Goal: Task Accomplishment & Management: Use online tool/utility

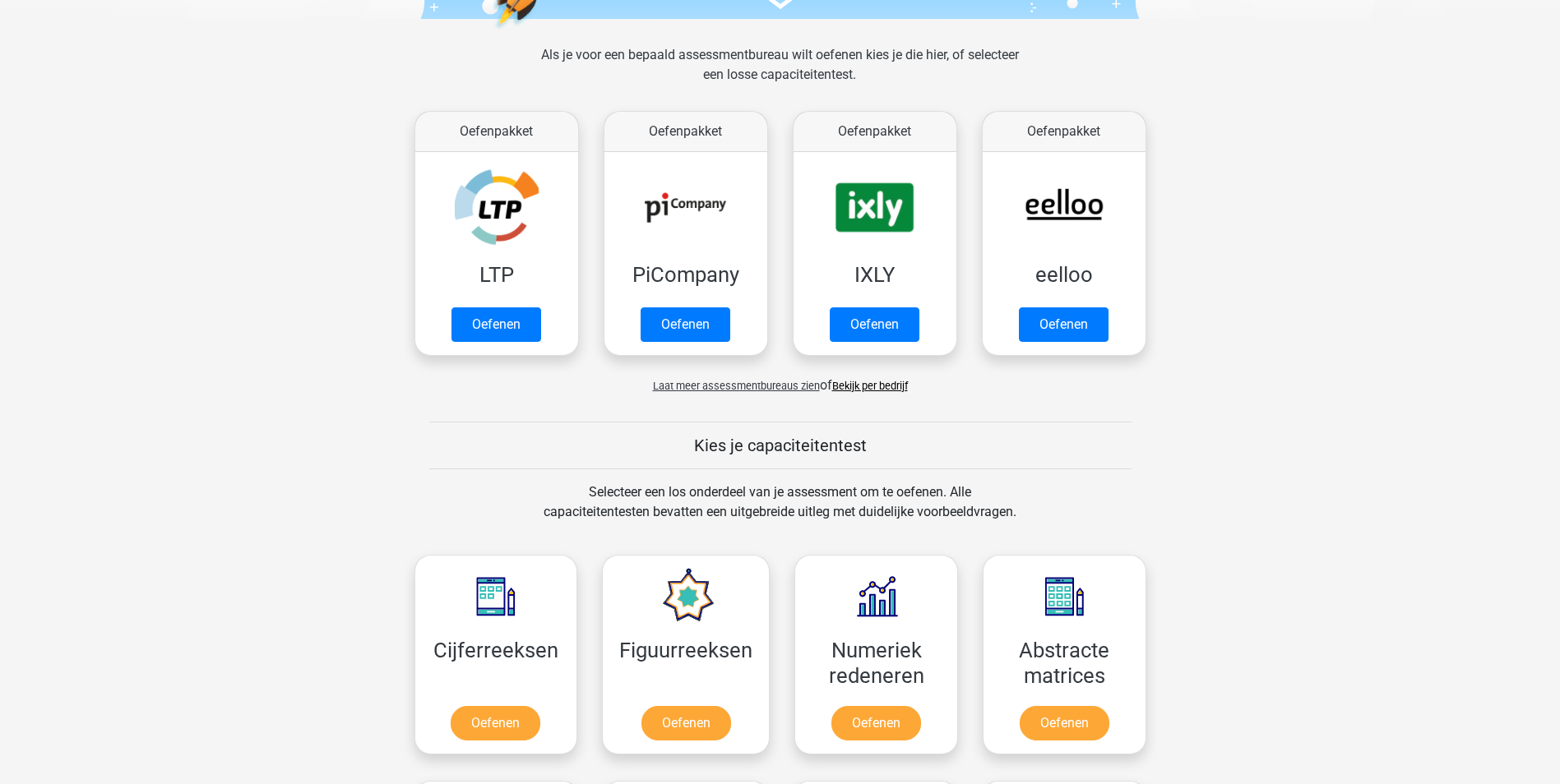
scroll to position [165, 0]
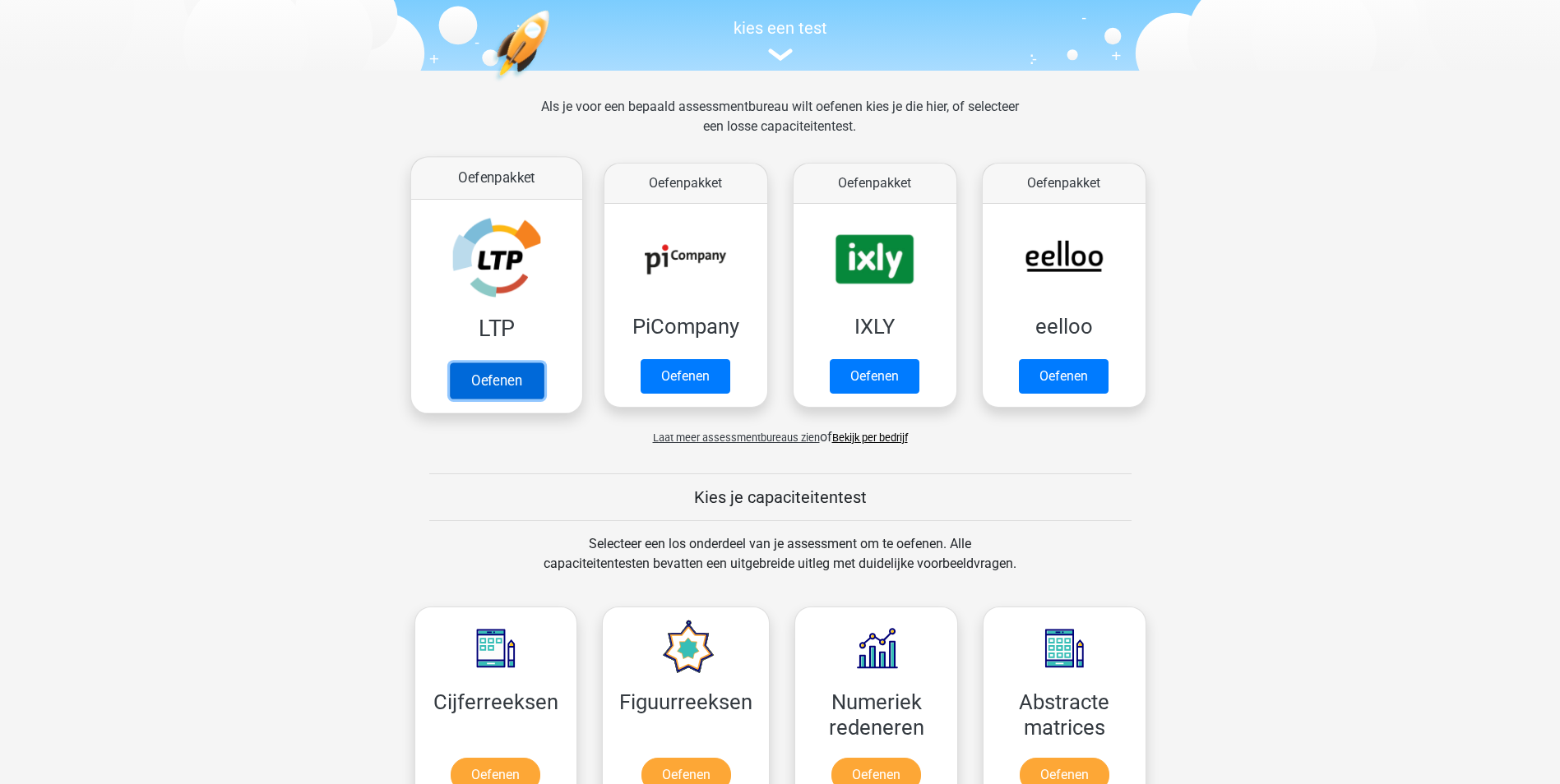
click at [510, 372] on link "Oefenen" at bounding box center [496, 381] width 94 height 36
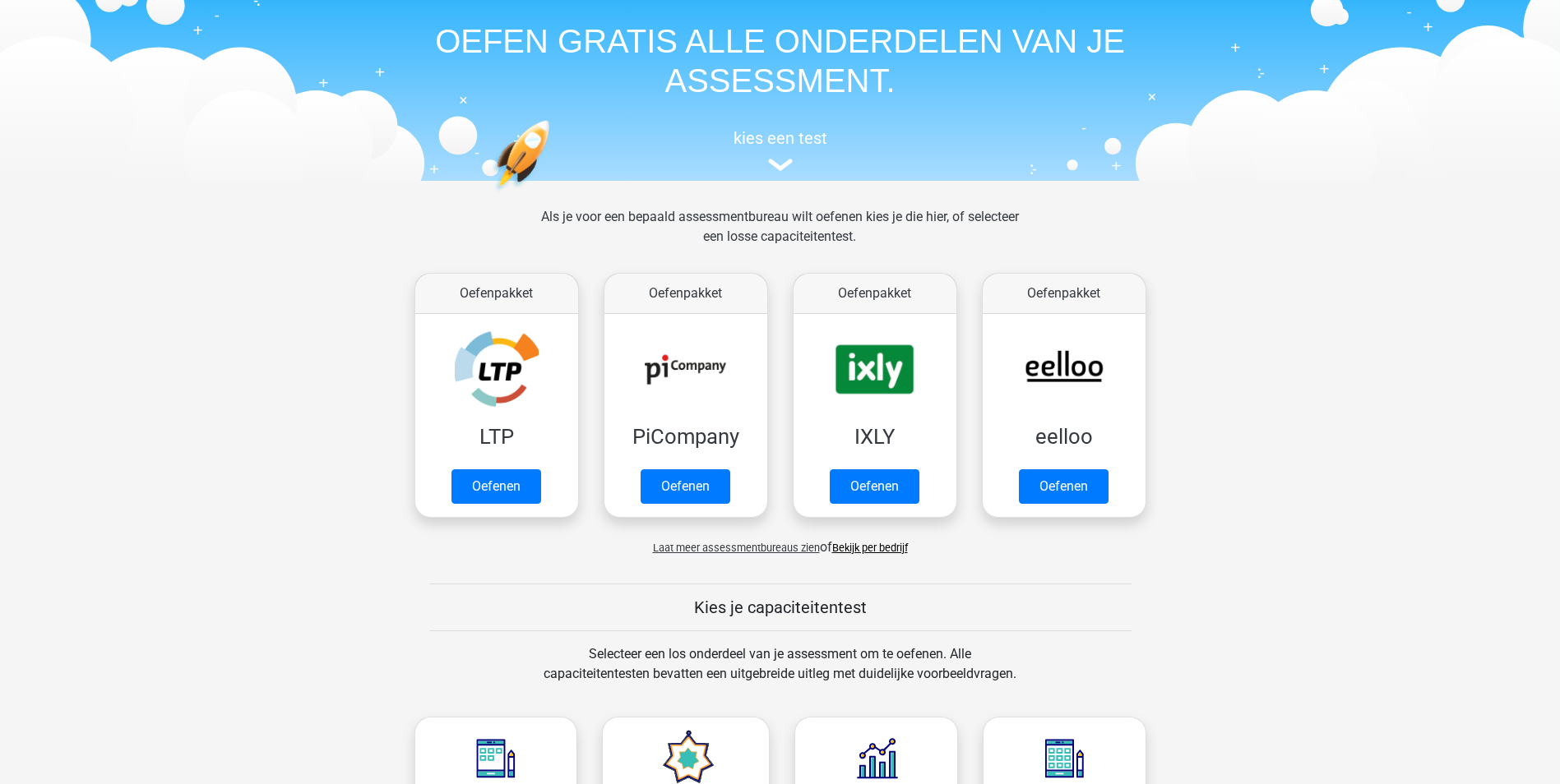
scroll to position [82, 0]
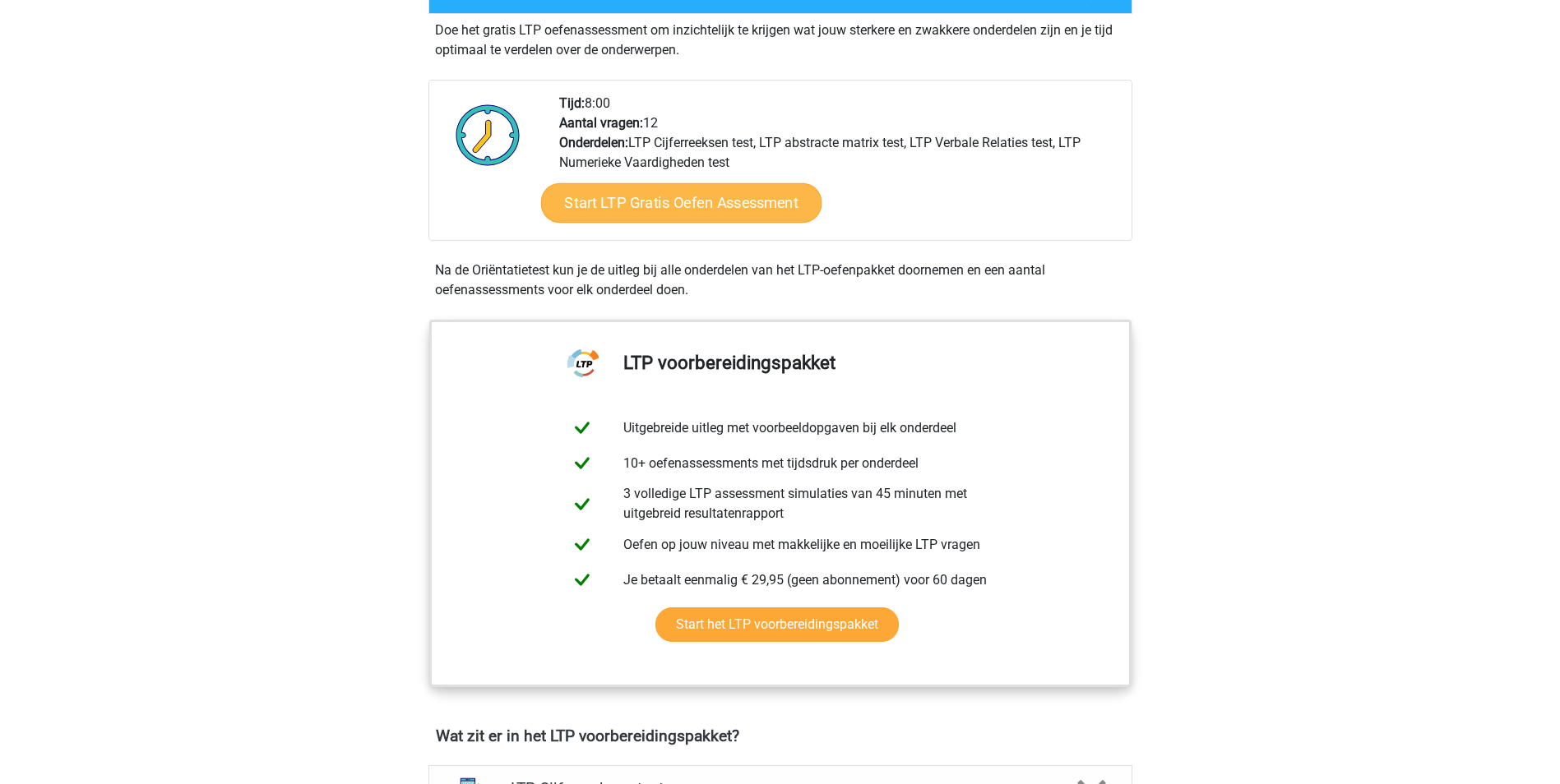
scroll to position [329, 0]
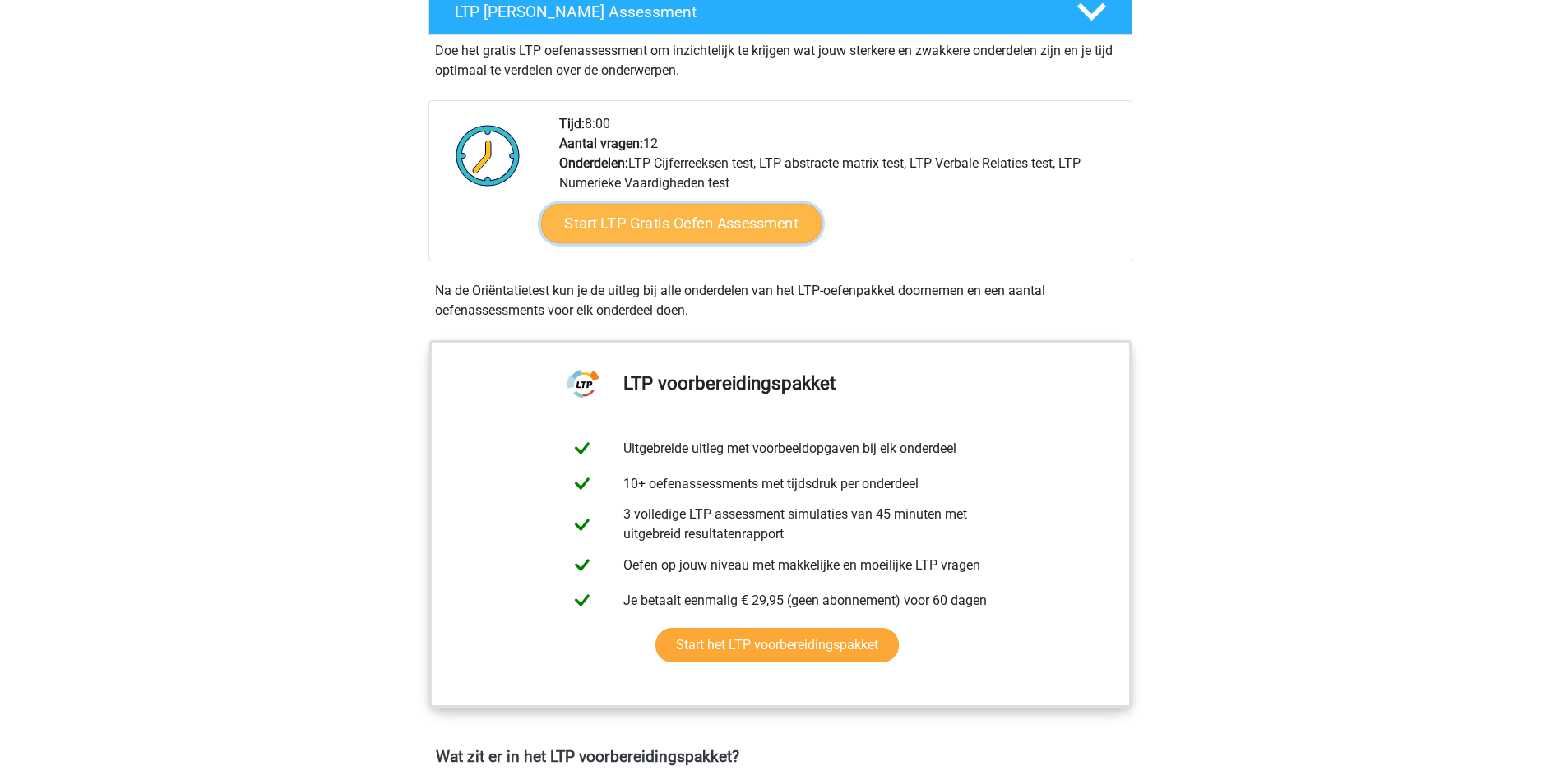
click at [712, 225] on link "Start LTP Gratis Oefen Assessment" at bounding box center [680, 223] width 281 height 39
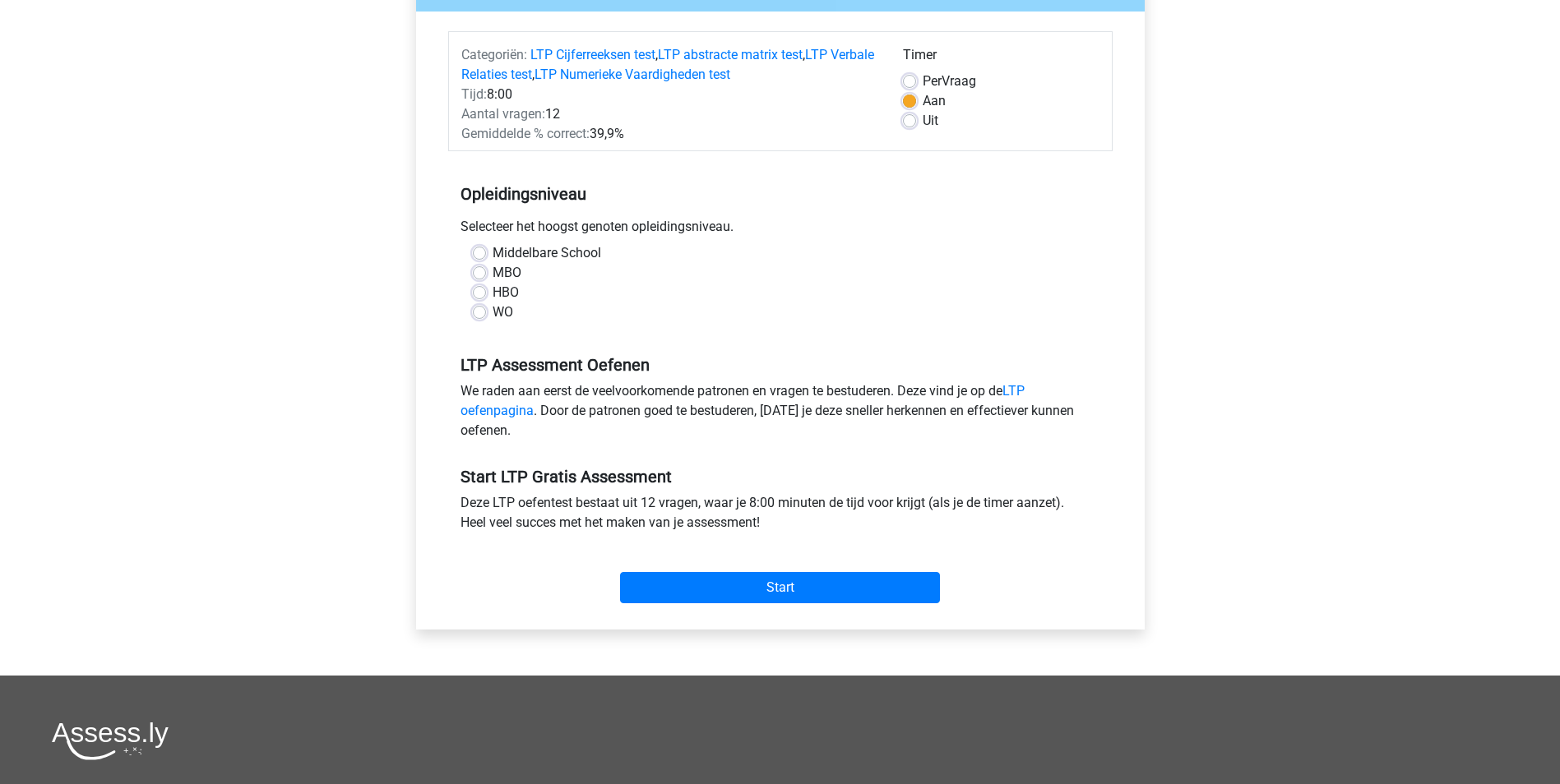
scroll to position [246, 0]
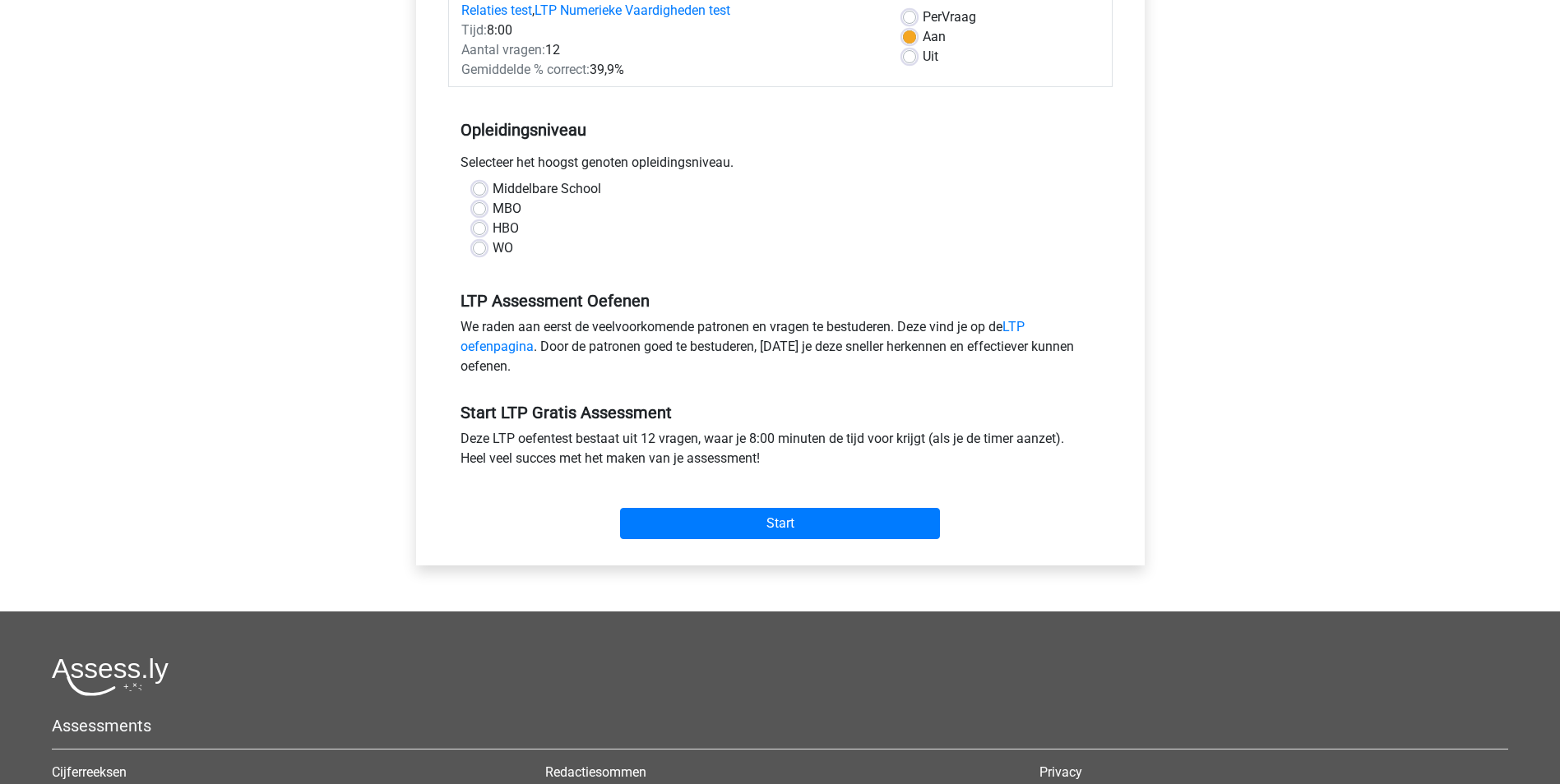
click at [493, 192] on label "Middelbare School" at bounding box center [547, 189] width 108 height 20
click at [483, 192] on input "Middelbare School" at bounding box center [479, 187] width 13 height 16
radio input "true"
click at [493, 207] on label "MBO" at bounding box center [508, 209] width 29 height 20
click at [482, 207] on input "MBO" at bounding box center [479, 207] width 13 height 16
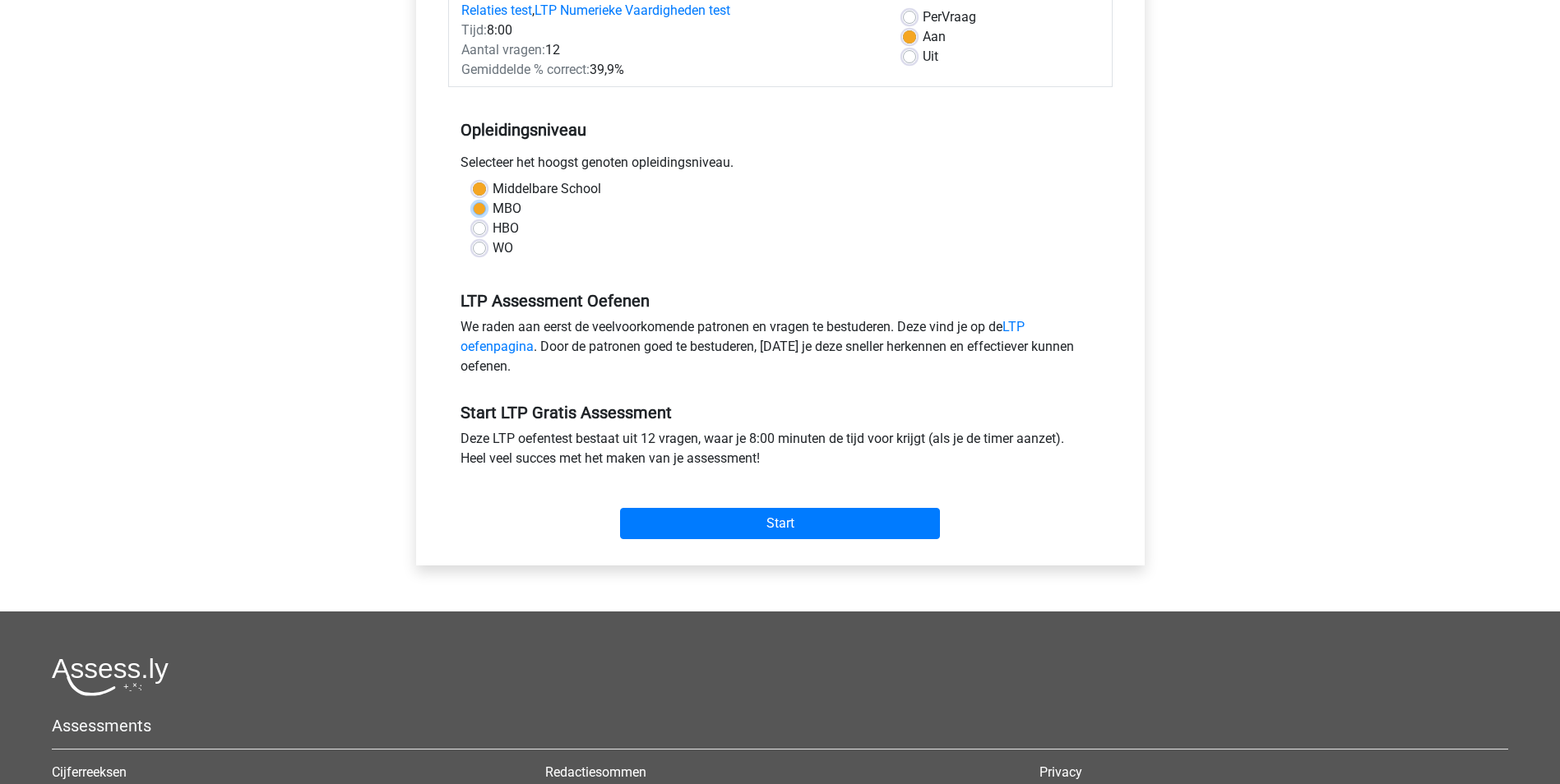
radio input "true"
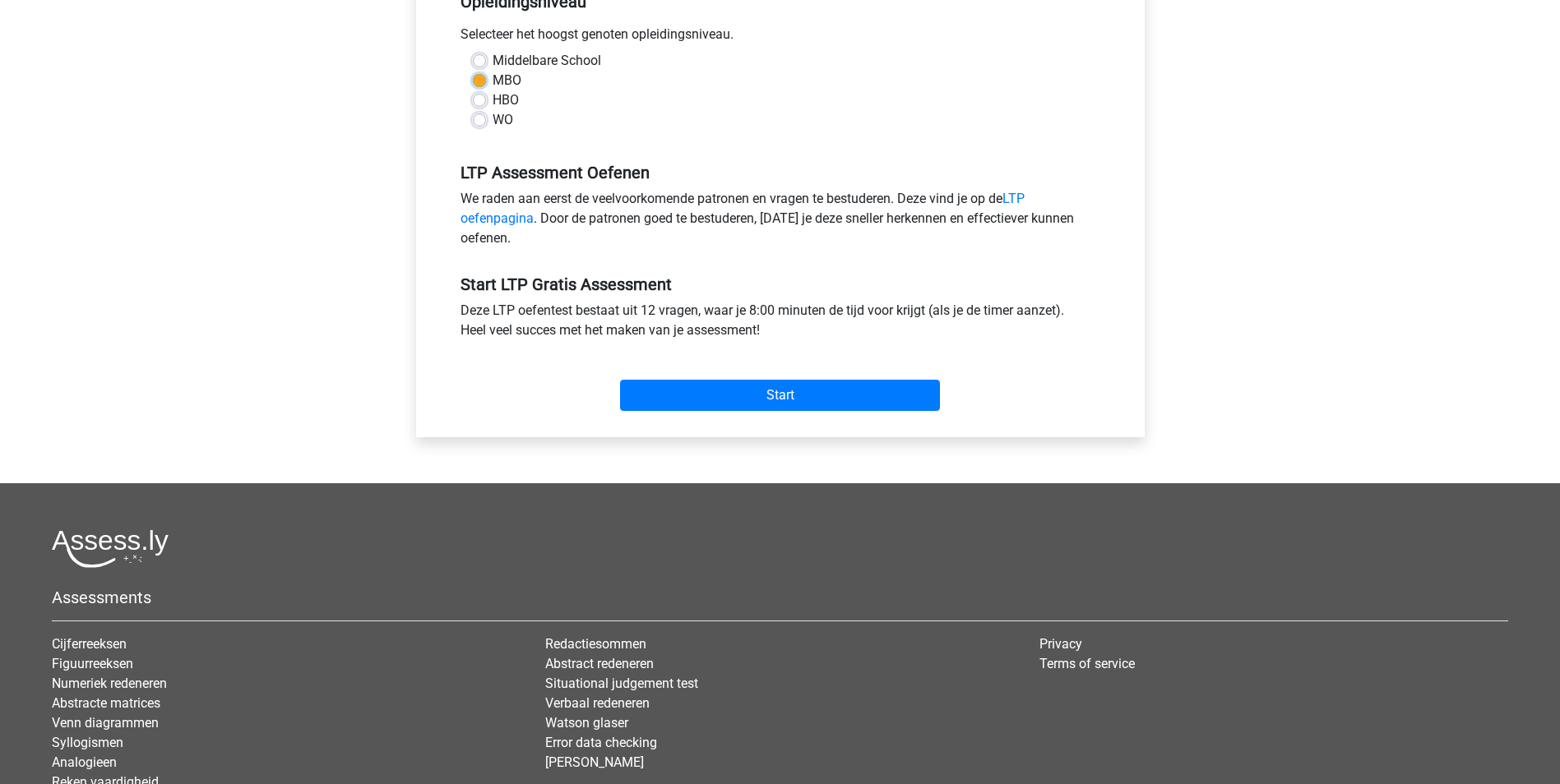
scroll to position [411, 0]
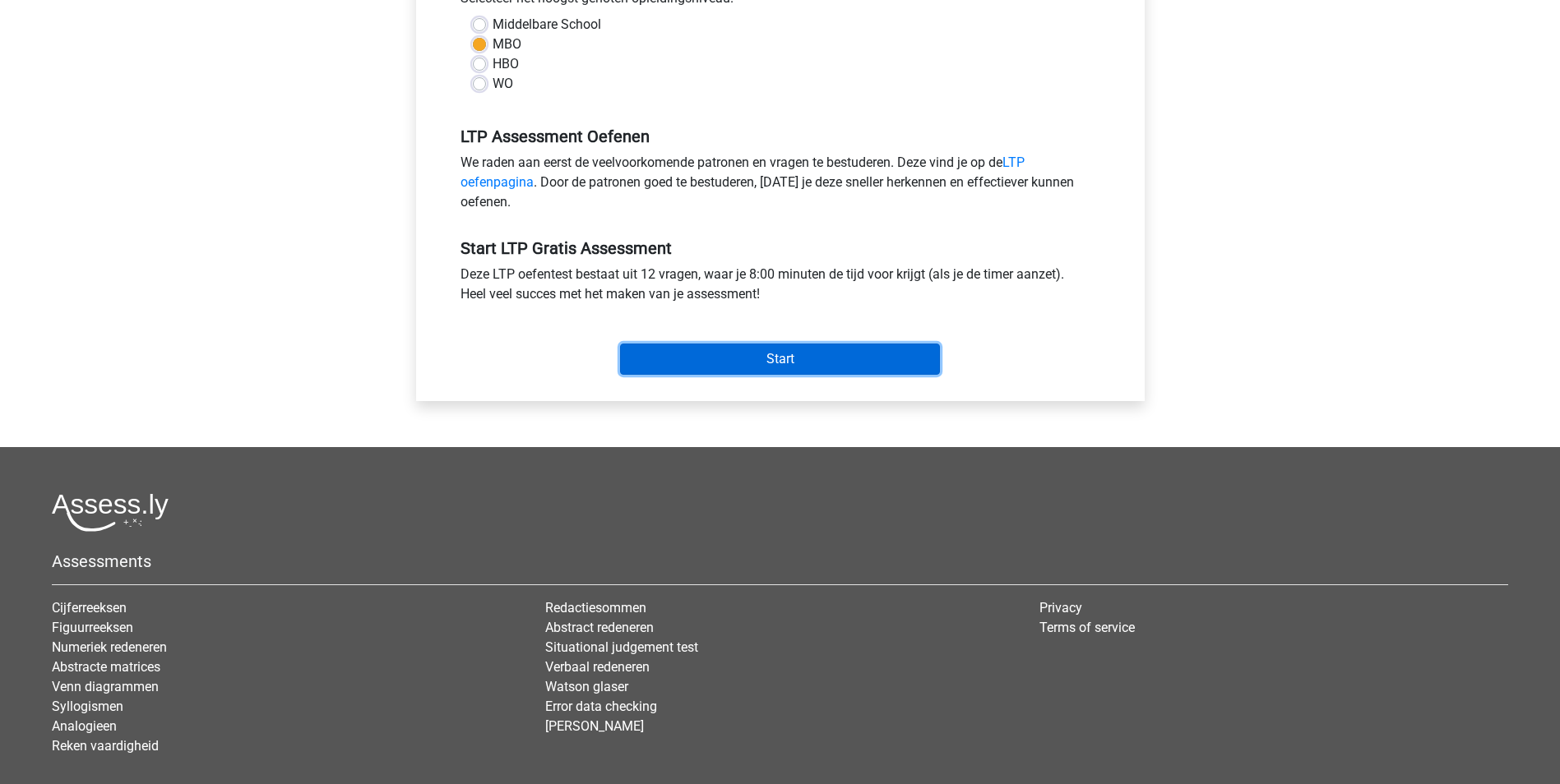
click at [780, 360] on input "Start" at bounding box center [780, 359] width 320 height 31
click at [819, 356] on input "Start" at bounding box center [780, 359] width 320 height 31
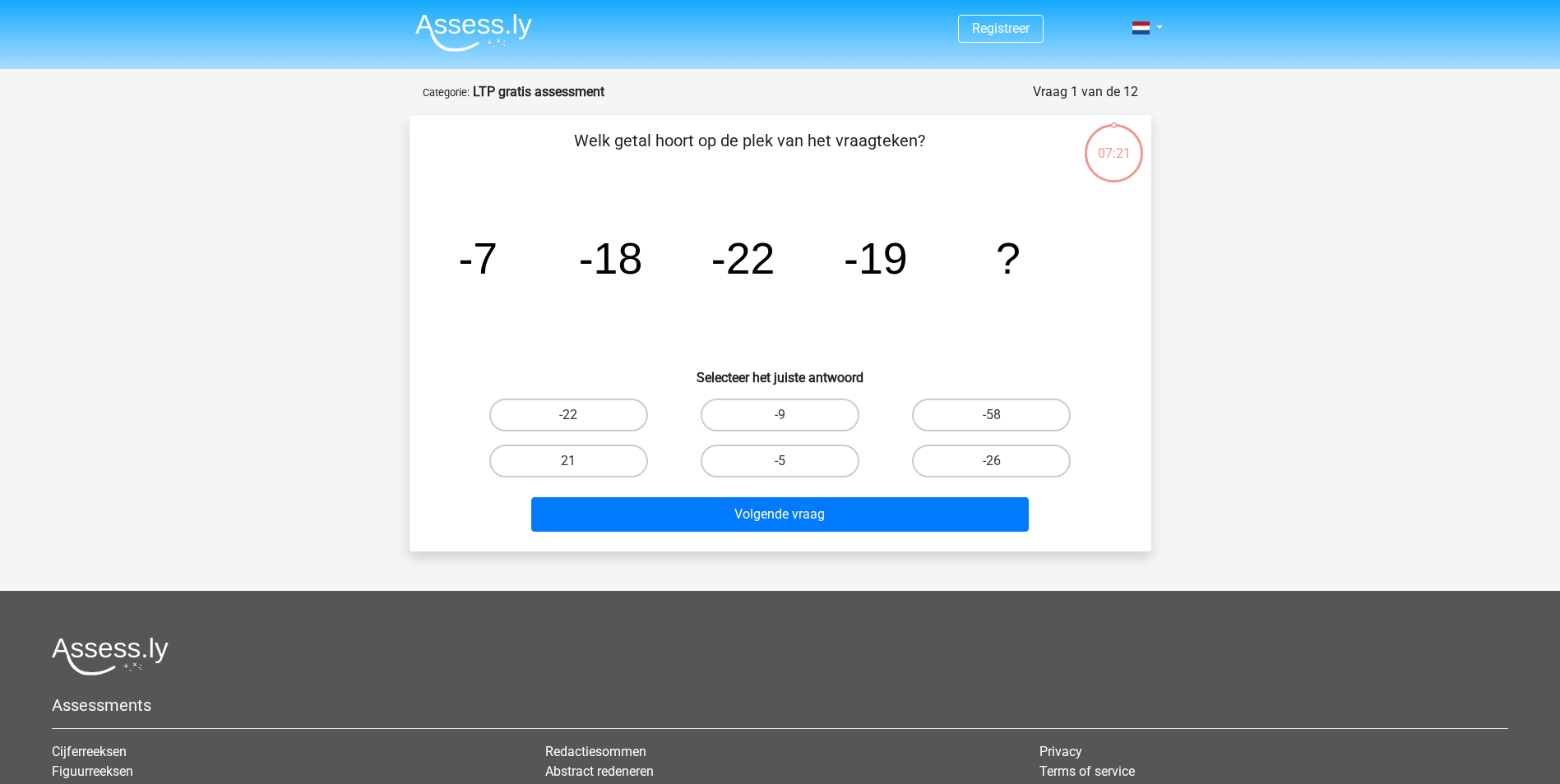
click at [554, 356] on icon "image/svg+xml -7 -18 -22 -19 ?" at bounding box center [780, 274] width 663 height 166
click at [848, 458] on label "-5" at bounding box center [780, 461] width 158 height 33
click at [790, 461] on input "-5" at bounding box center [785, 467] width 11 height 11
radio input "true"
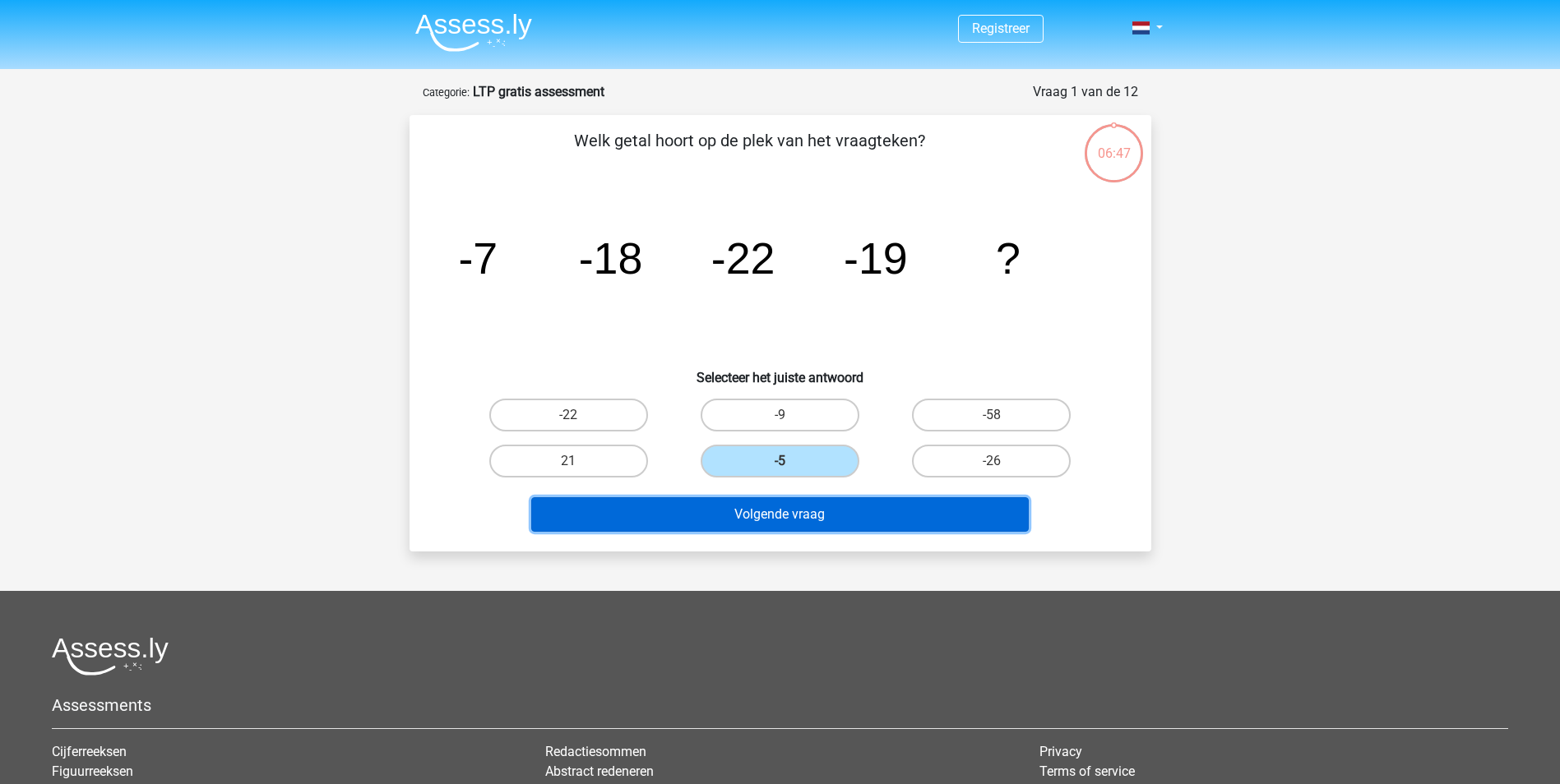
click at [844, 519] on button "Volgende vraag" at bounding box center [780, 515] width 498 height 35
